Goal: Information Seeking & Learning: Learn about a topic

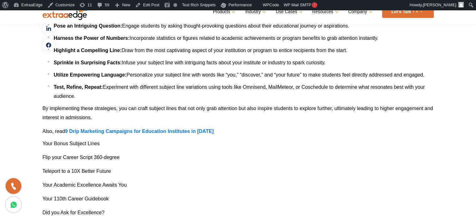
scroll to position [908, 0]
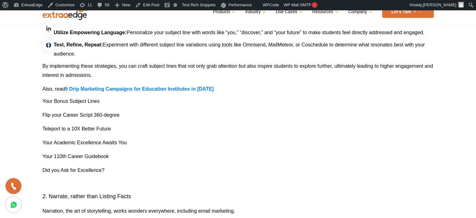
click at [269, 124] on p "Teleport to a 10X Better Future" at bounding box center [238, 128] width 391 height 9
click at [266, 110] on p "Flip your Career Script 360-degree" at bounding box center [238, 114] width 391 height 9
click at [348, 98] on h4 "Your Bonus Subject Lines" at bounding box center [238, 101] width 391 height 6
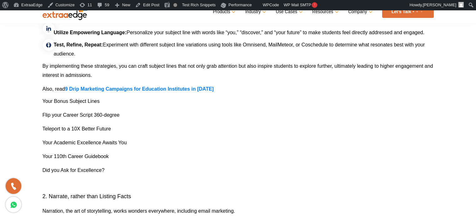
click at [324, 98] on h4 "Your Bonus Subject Lines" at bounding box center [238, 101] width 391 height 6
click at [296, 110] on p "Flip your Career Script 360-degree" at bounding box center [238, 114] width 391 height 9
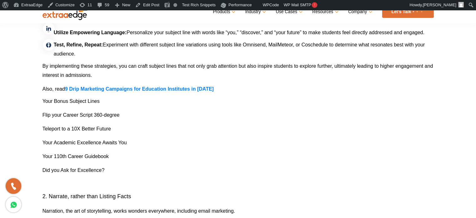
click at [292, 110] on p "Flip your Career Script 360-degree" at bounding box center [238, 114] width 391 height 9
click at [293, 110] on p "Flip your Career Script 360-degree" at bounding box center [238, 114] width 391 height 9
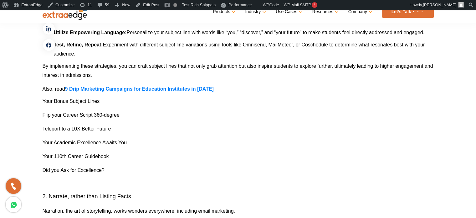
click at [298, 98] on h4 "Your Bonus Subject Lines" at bounding box center [238, 101] width 391 height 6
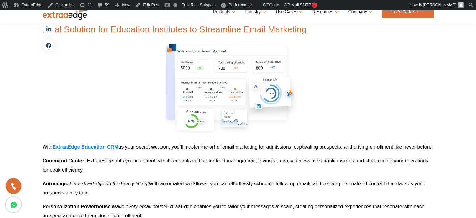
scroll to position [2130, 0]
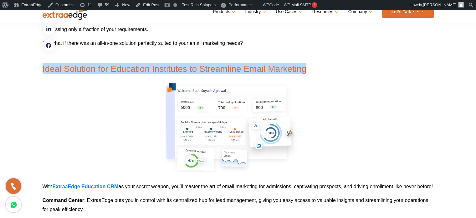
drag, startPoint x: 43, startPoint y: 58, endPoint x: 327, endPoint y: 65, distance: 284.1
click at [327, 65] on h2 "Ideal Solution for Education Institutes to Streamline Email Marketing" at bounding box center [238, 63] width 391 height 22
click at [43, 64] on span "Ideal Solution for Education Institutes to Streamline Email Marketing" at bounding box center [175, 69] width 264 height 10
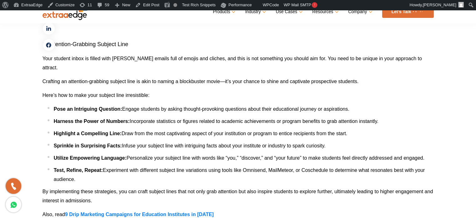
scroll to position [752, 0]
